Goal: Navigation & Orientation: Find specific page/section

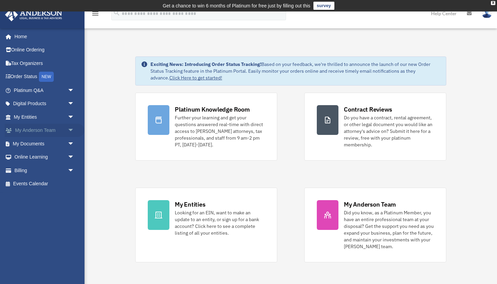
click at [73, 128] on span "arrow_drop_down" at bounding box center [75, 131] width 14 height 14
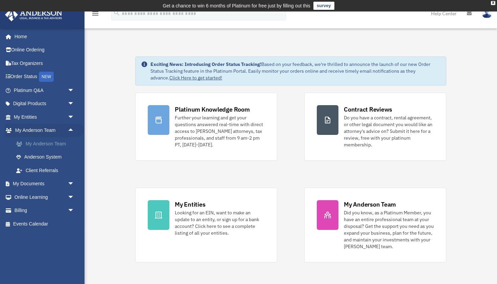
click at [58, 148] on link "My Anderson Team" at bounding box center [46, 144] width 75 height 14
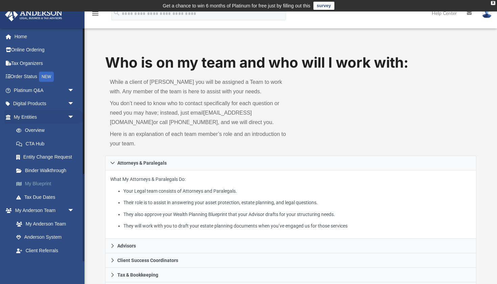
click at [43, 184] on link "My Blueprint" at bounding box center [46, 184] width 75 height 14
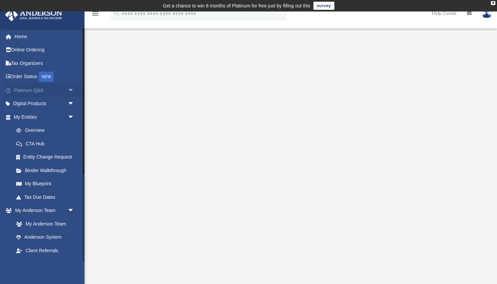
click at [51, 90] on link "Platinum Q&A arrow_drop_down" at bounding box center [45, 90] width 80 height 14
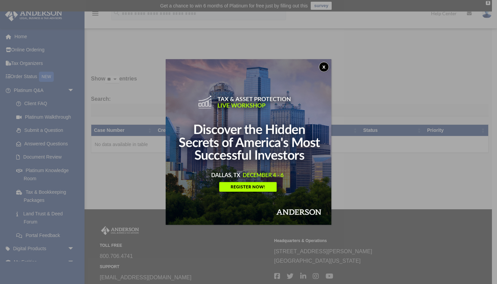
click at [321, 66] on button "x" at bounding box center [324, 67] width 10 height 10
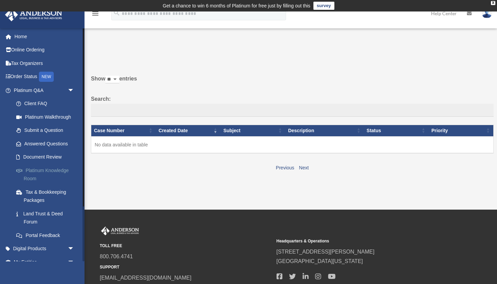
click at [51, 171] on link "Platinum Knowledge Room" at bounding box center [46, 175] width 75 height 22
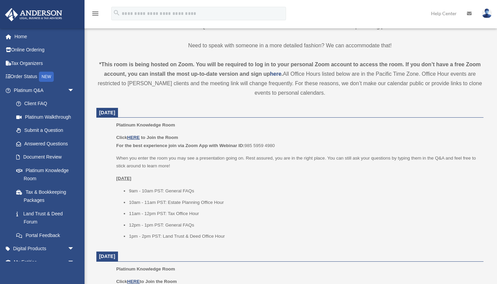
scroll to position [210, 0]
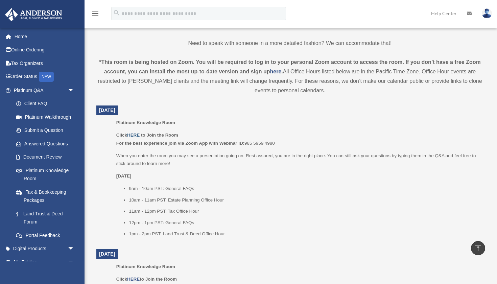
click at [136, 133] on u "HERE" at bounding box center [133, 135] width 13 height 5
